Goal: Task Accomplishment & Management: Manage account settings

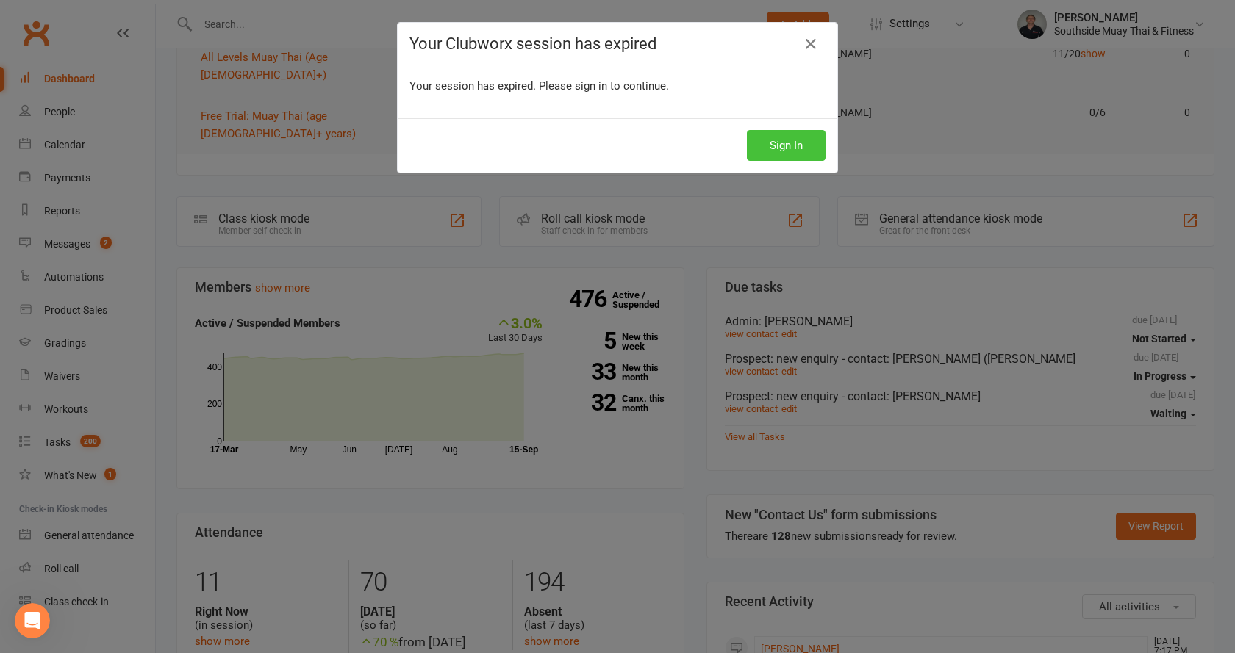
scroll to position [221, 0]
click at [773, 141] on button "Sign In" at bounding box center [786, 145] width 79 height 31
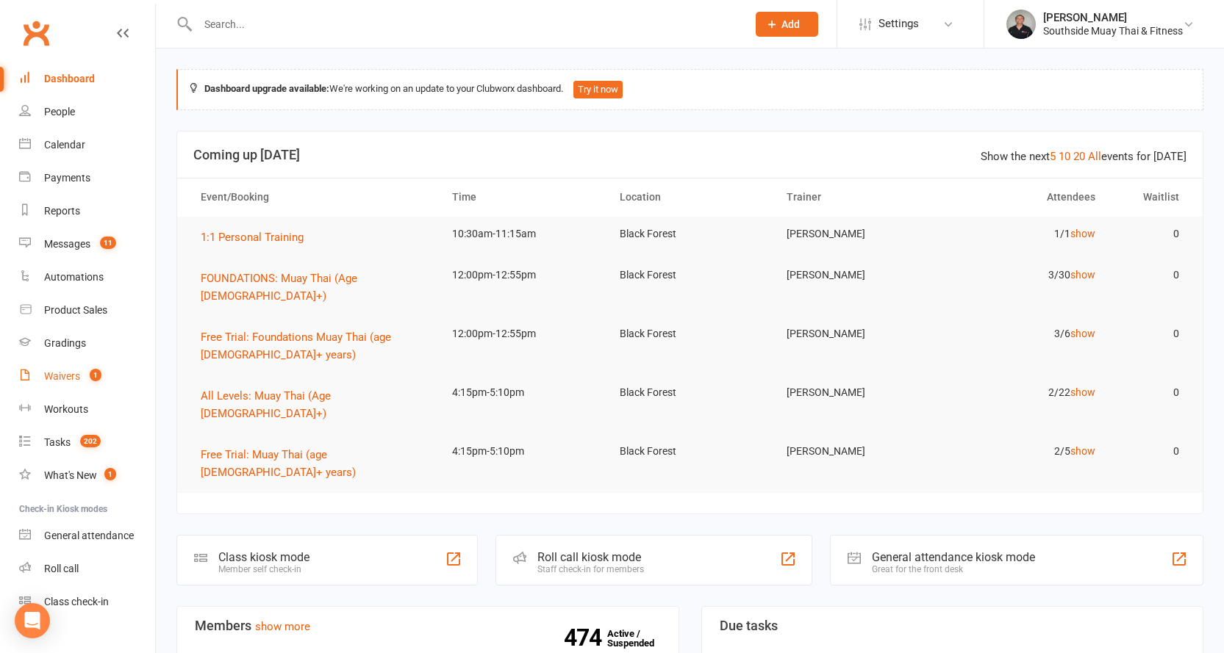
click at [53, 374] on div "Waivers" at bounding box center [62, 376] width 36 height 12
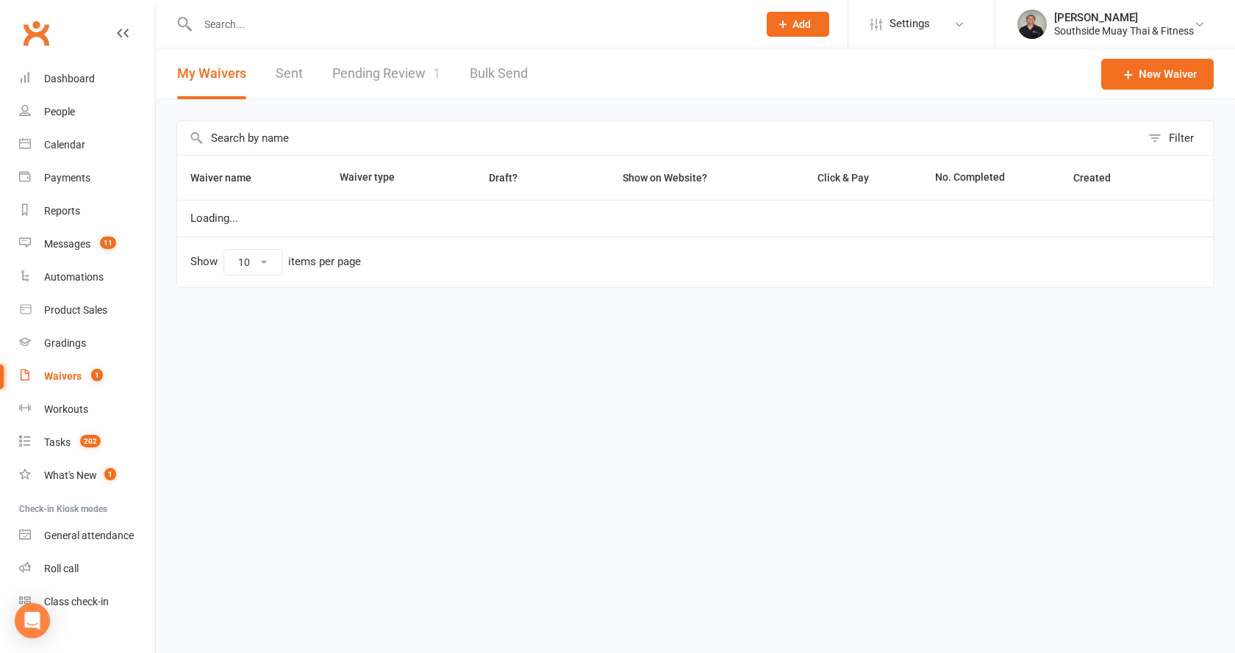
select select "100"
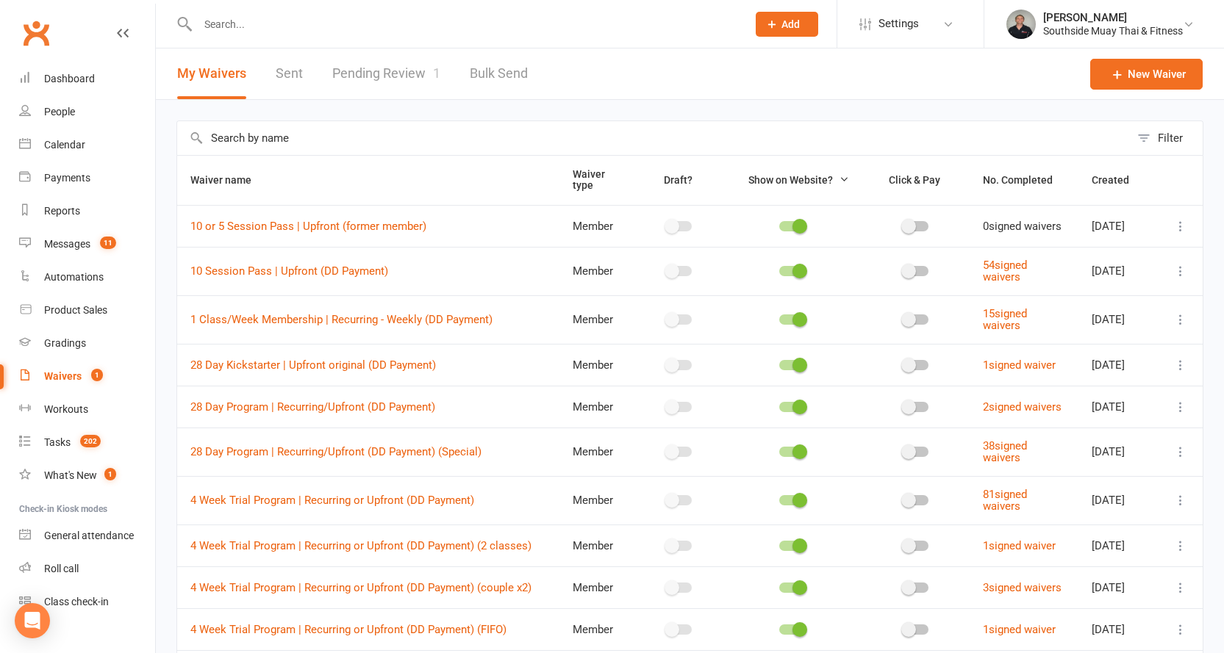
click at [389, 67] on link "Pending Review 1" at bounding box center [386, 74] width 108 height 51
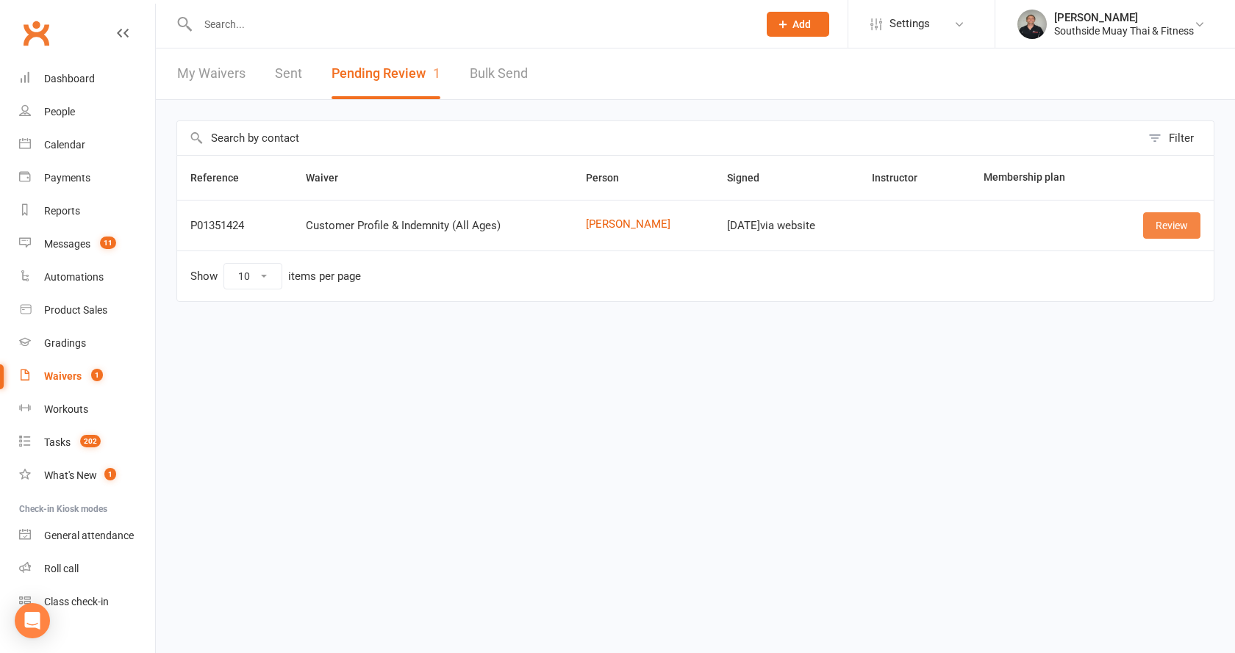
click at [1162, 224] on link "Review" at bounding box center [1171, 225] width 57 height 26
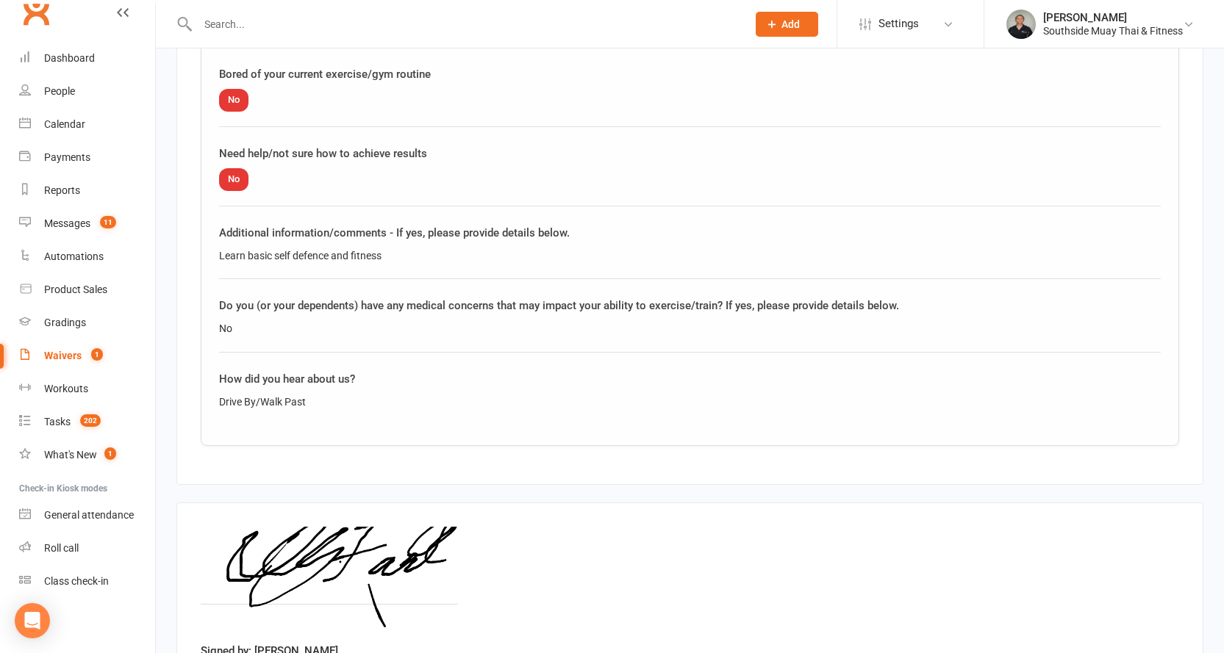
scroll to position [1894, 0]
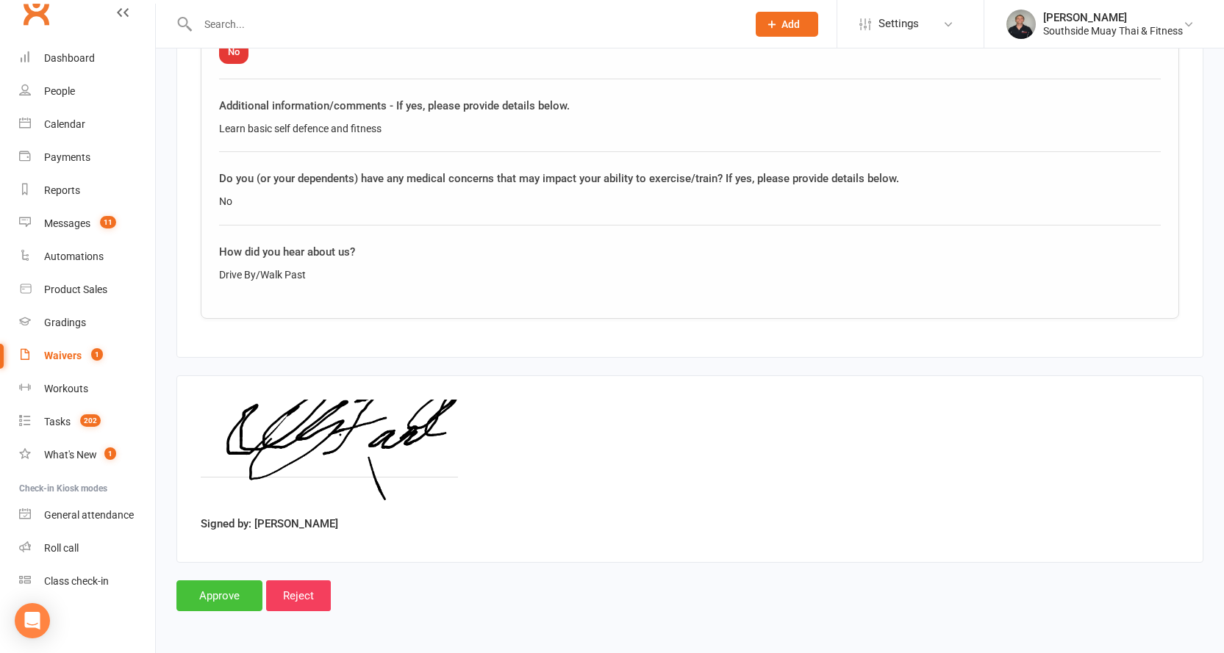
click at [194, 596] on input "Approve" at bounding box center [219, 596] width 86 height 31
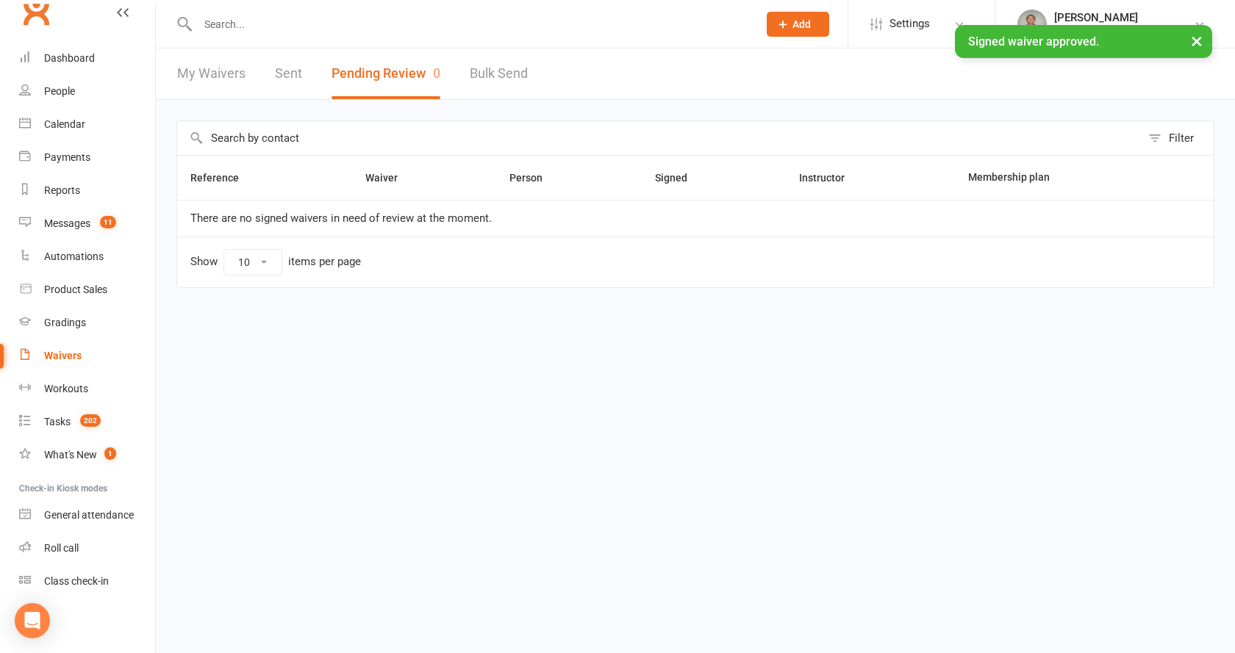
click at [57, 25] on div "× Signed waiver approved." at bounding box center [608, 25] width 1216 height 0
click at [54, 25] on div "× Signed waiver approved." at bounding box center [608, 25] width 1216 height 0
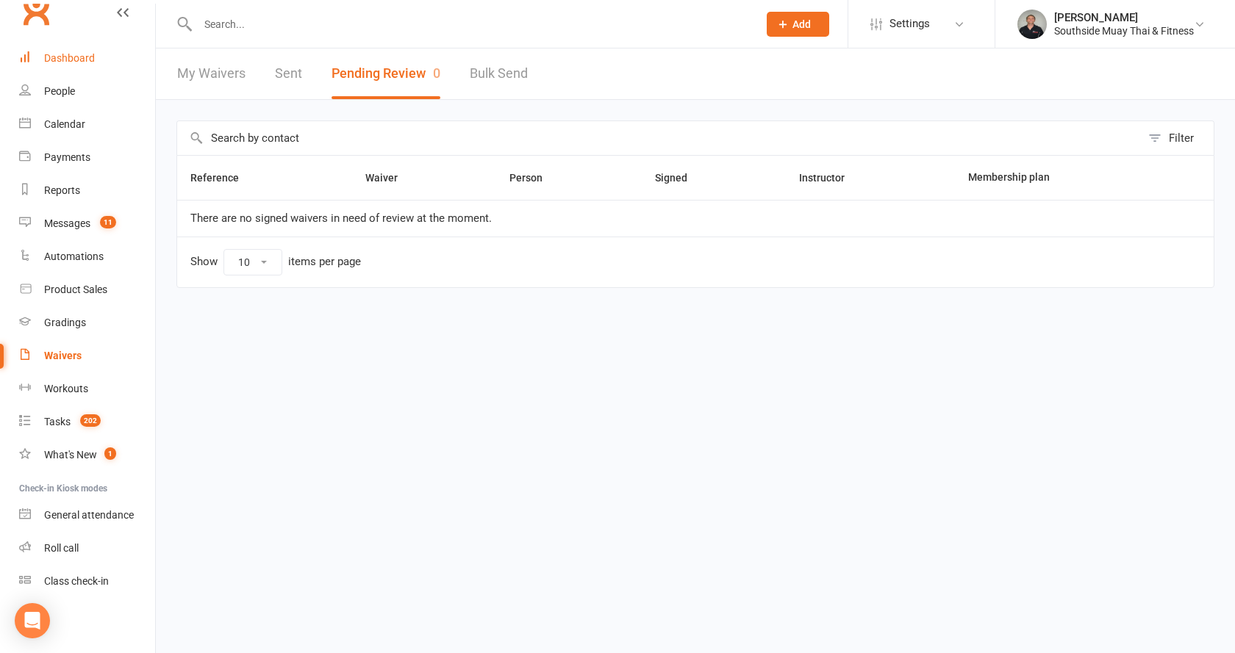
click at [64, 57] on div "Dashboard" at bounding box center [69, 58] width 51 height 12
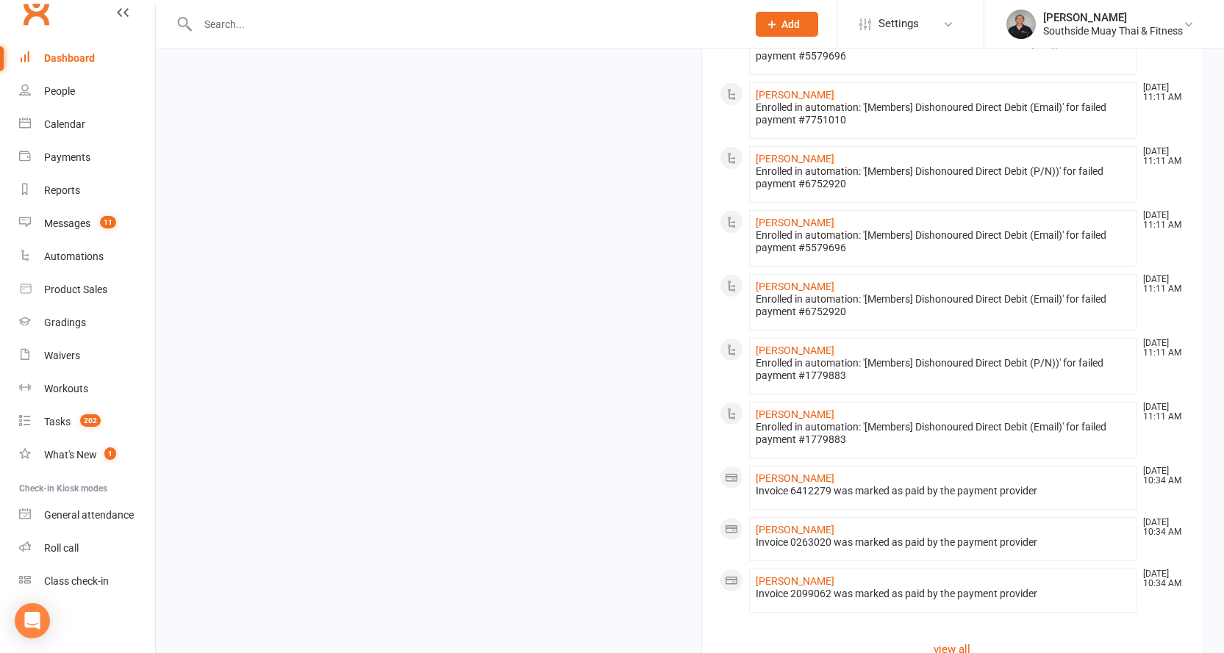
scroll to position [1666, 0]
